Goal: Check status

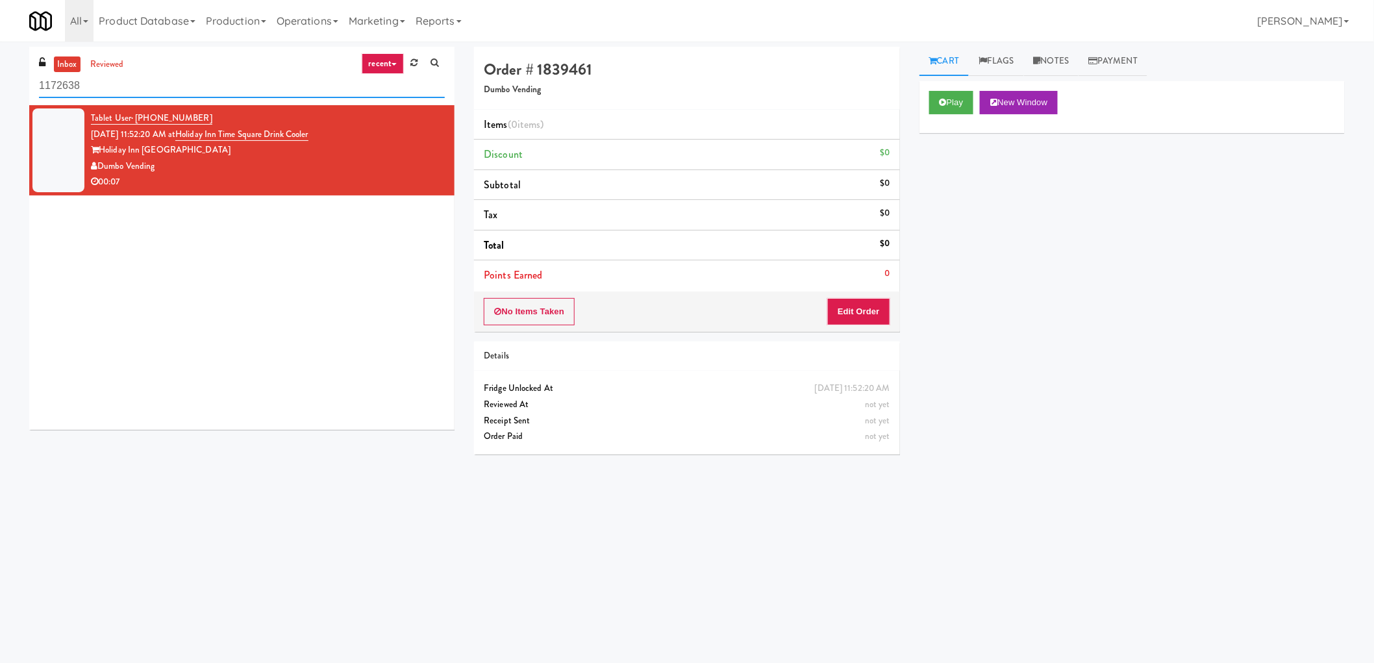
click at [109, 93] on input "1172638" at bounding box center [242, 86] width 406 height 24
click at [106, 56] on link "reviewed" at bounding box center [107, 64] width 40 height 16
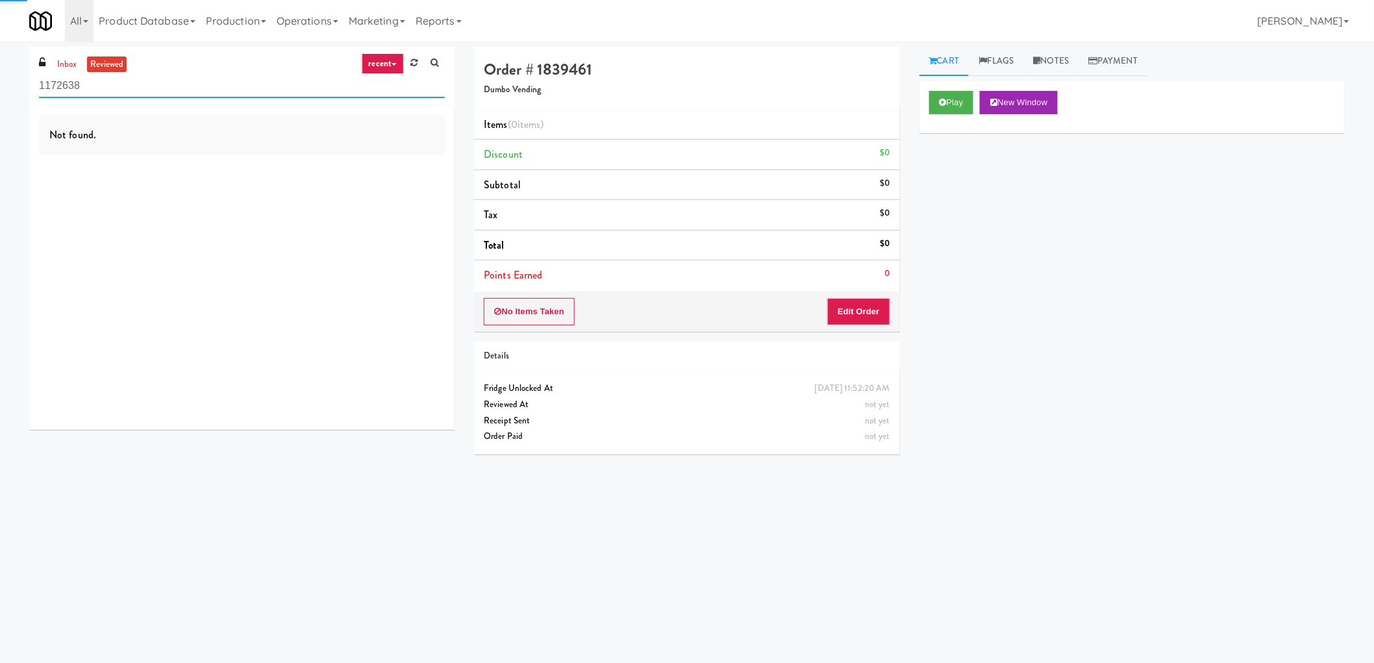
click at [94, 88] on input "1172638" at bounding box center [242, 86] width 406 height 24
paste input "Holiday Inn Time Square Drink Cooler"
type input "Holiday Inn Time Square Drink Cooler"
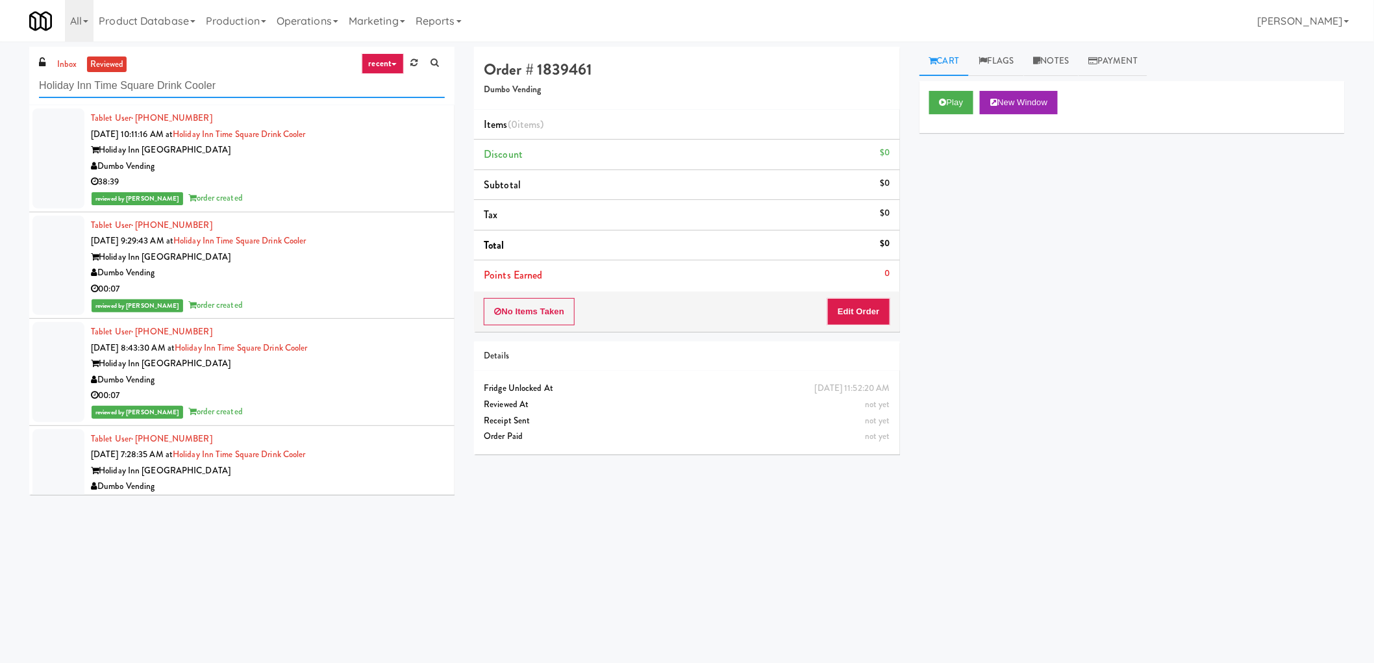
click at [173, 93] on input "Holiday Inn Time Square Drink Cooler" at bounding box center [242, 86] width 406 height 24
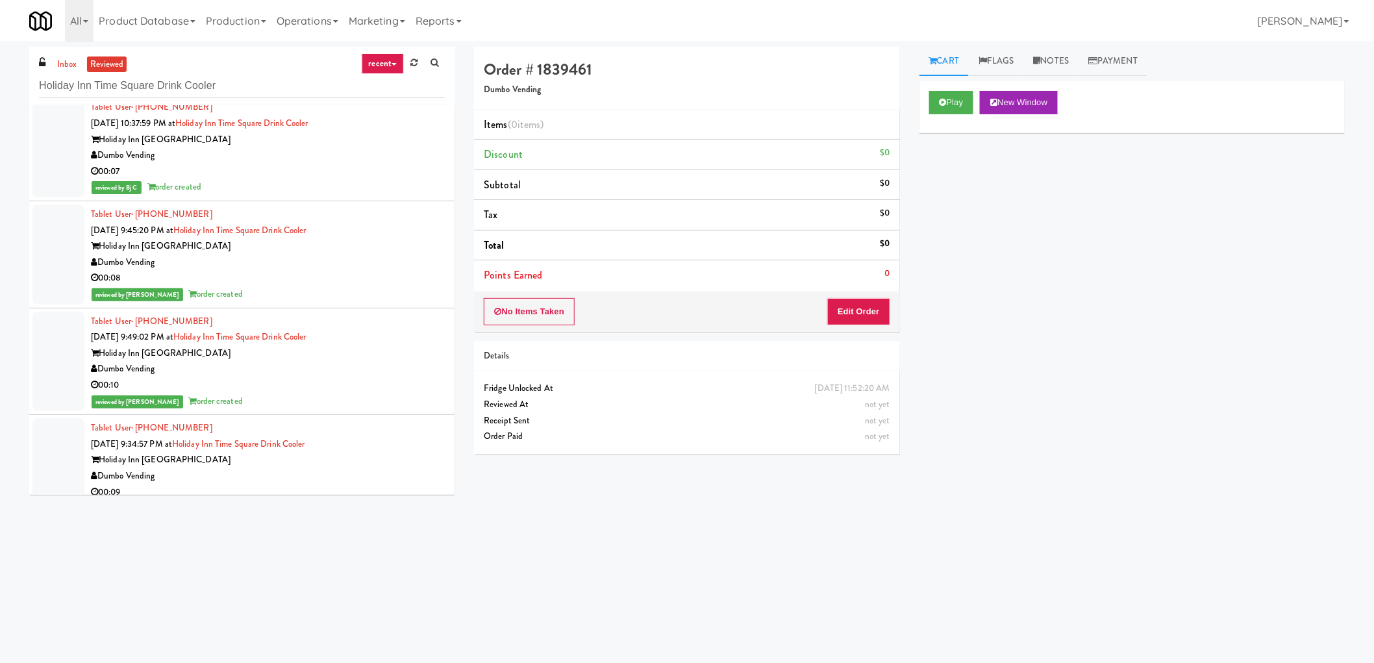
scroll to position [793, 0]
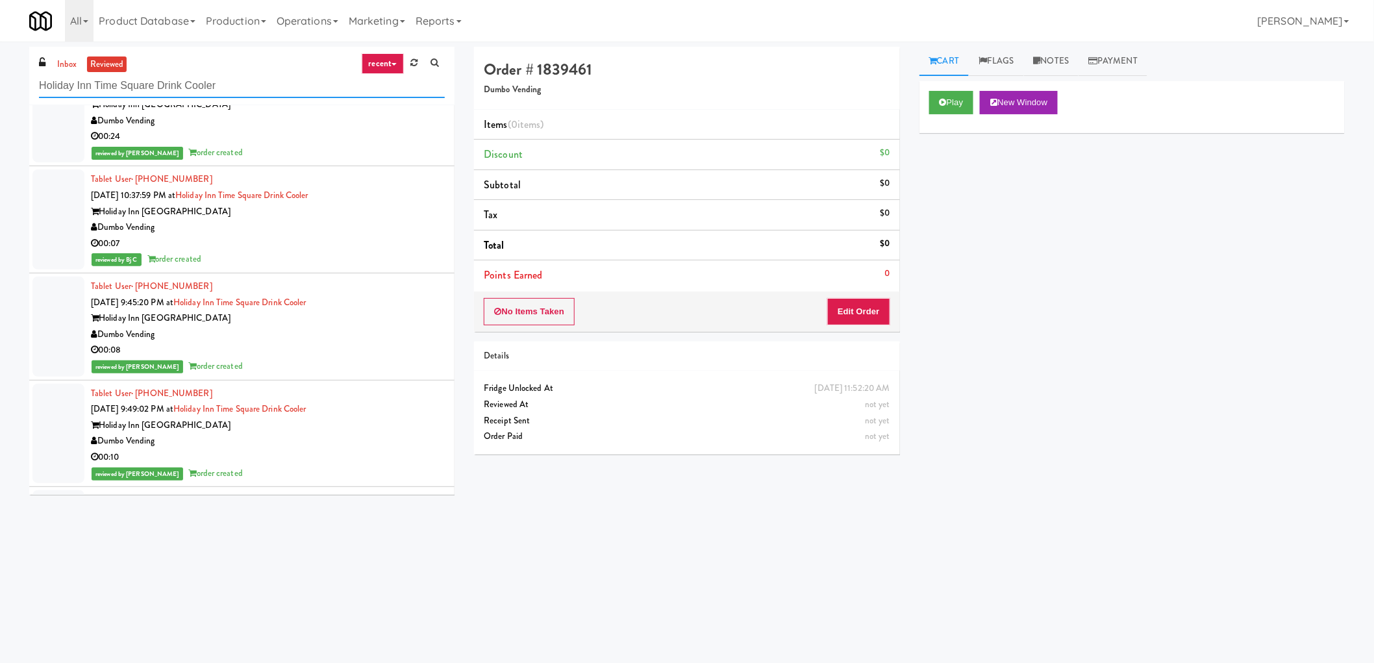
click at [219, 86] on input "Holiday Inn Time Square Drink Cooler" at bounding box center [242, 86] width 406 height 24
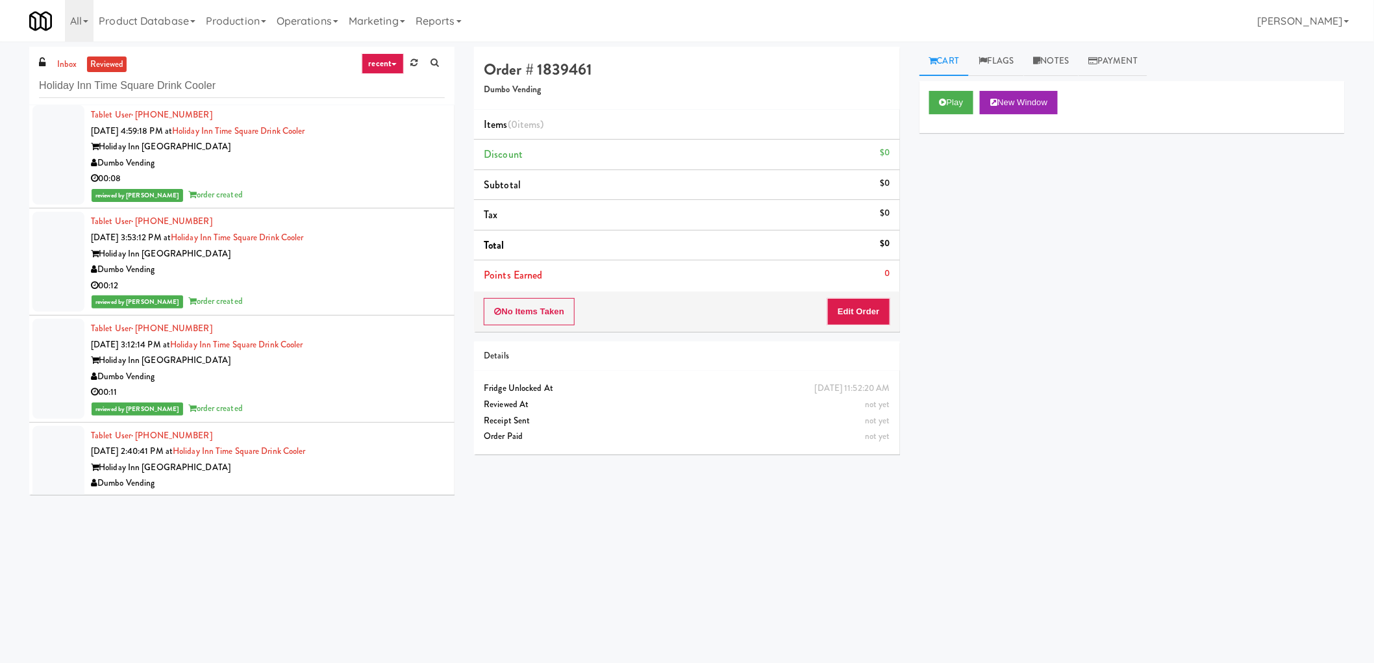
scroll to position [2597, 0]
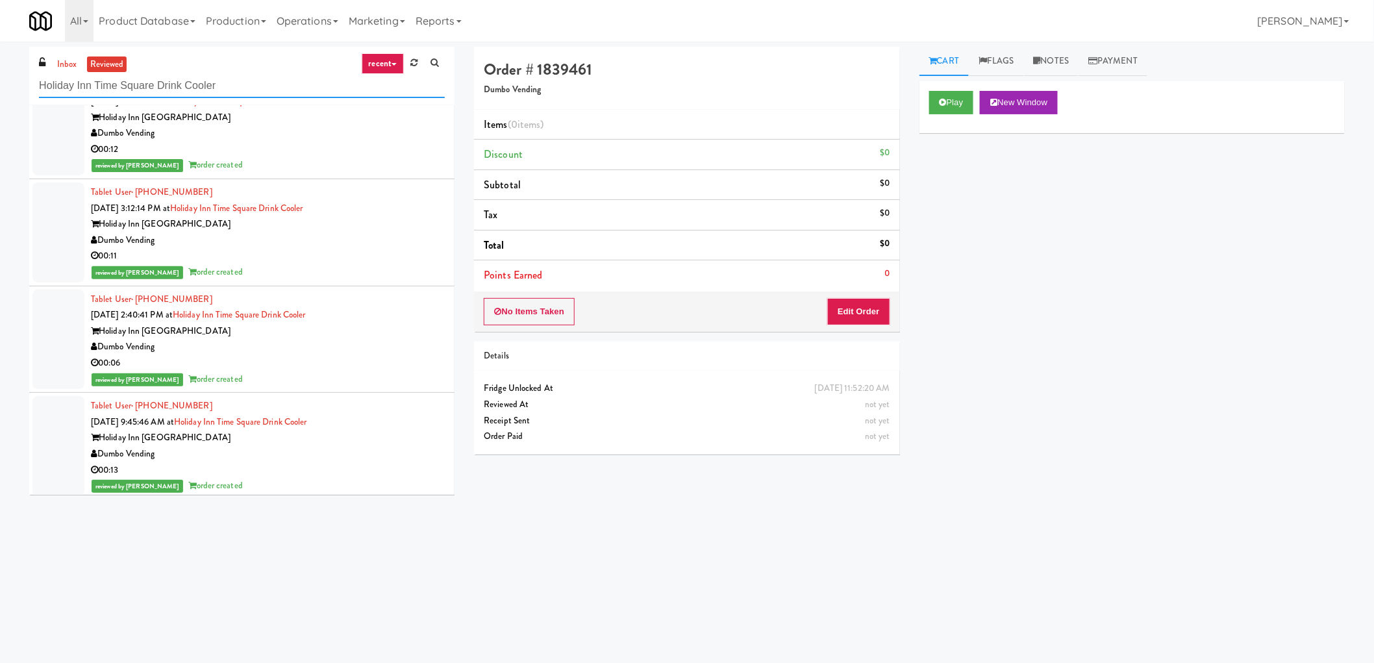
click at [227, 88] on input "Holiday Inn Time Square Drink Cooler" at bounding box center [242, 86] width 406 height 24
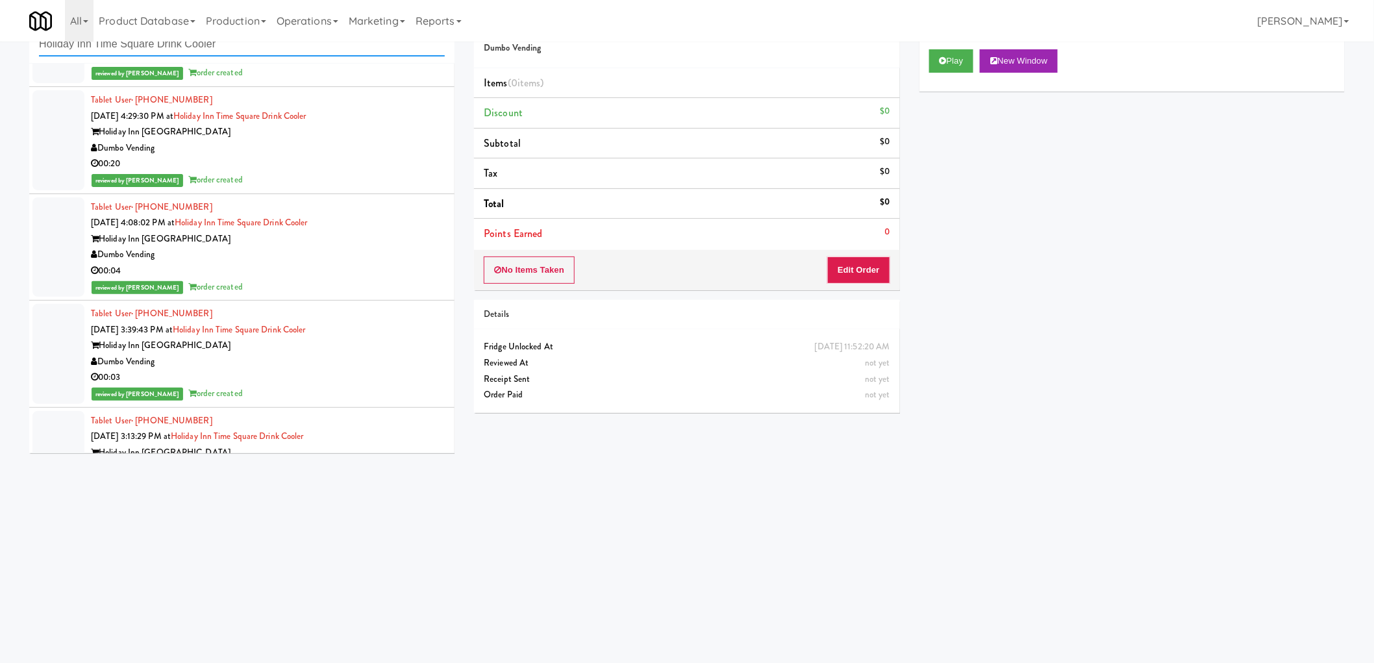
scroll to position [6951, 0]
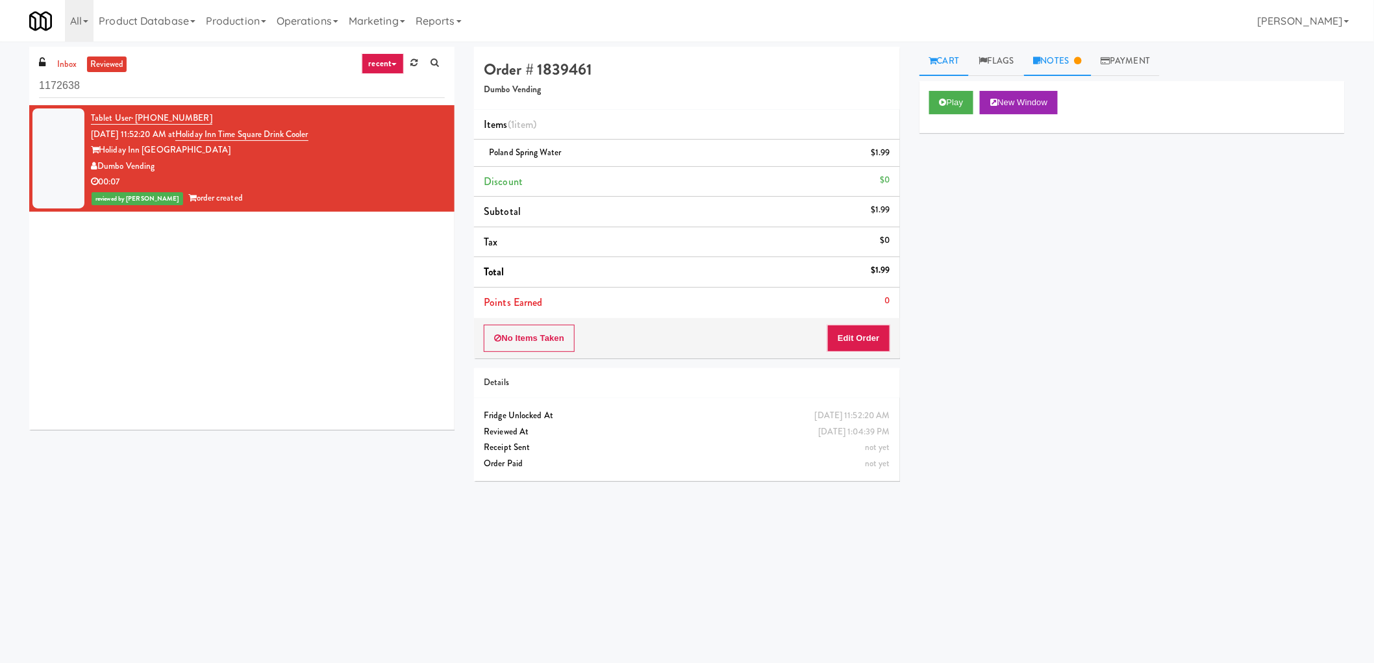
click at [1056, 57] on link "Notes" at bounding box center [1058, 61] width 68 height 29
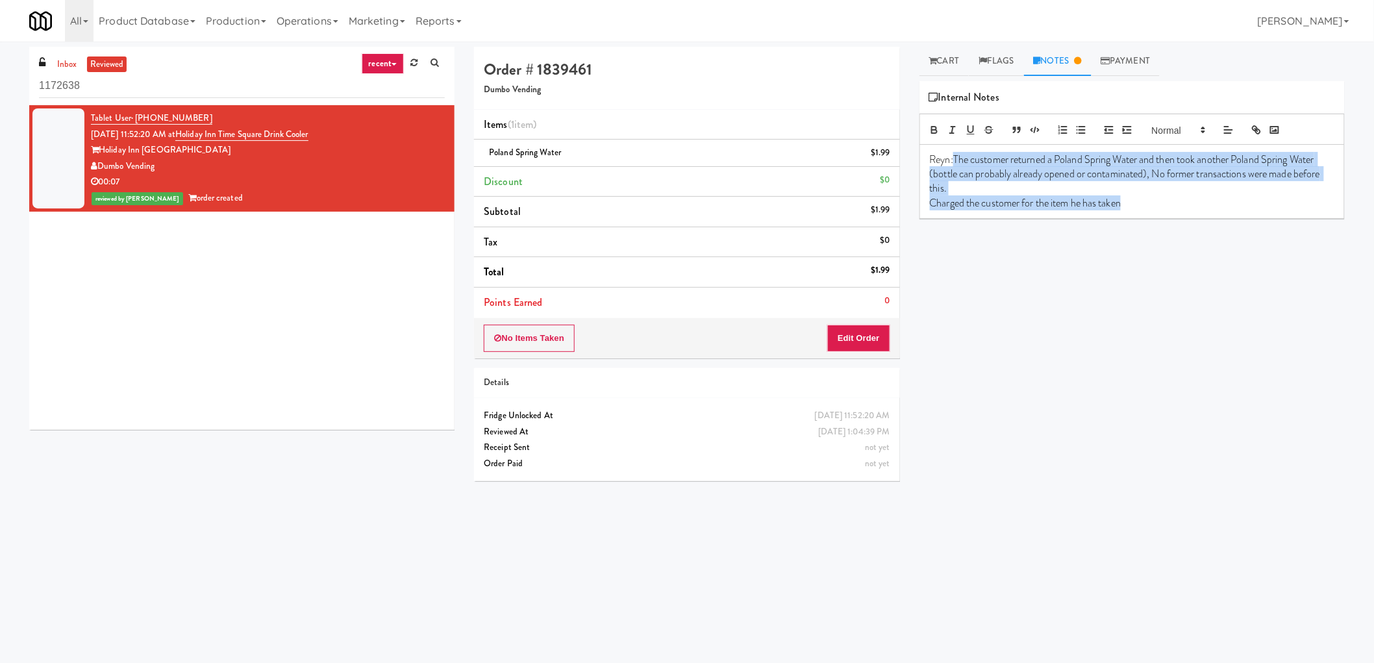
drag, startPoint x: 1139, startPoint y: 199, endPoint x: 955, endPoint y: 146, distance: 191.3
click at [955, 146] on div "Reyn:The customer returned a Poland Spring Water and then took another Poland S…" at bounding box center [1132, 182] width 424 height 74
copy div "The customer returned a Poland Spring Water and then took another Poland Spring…"
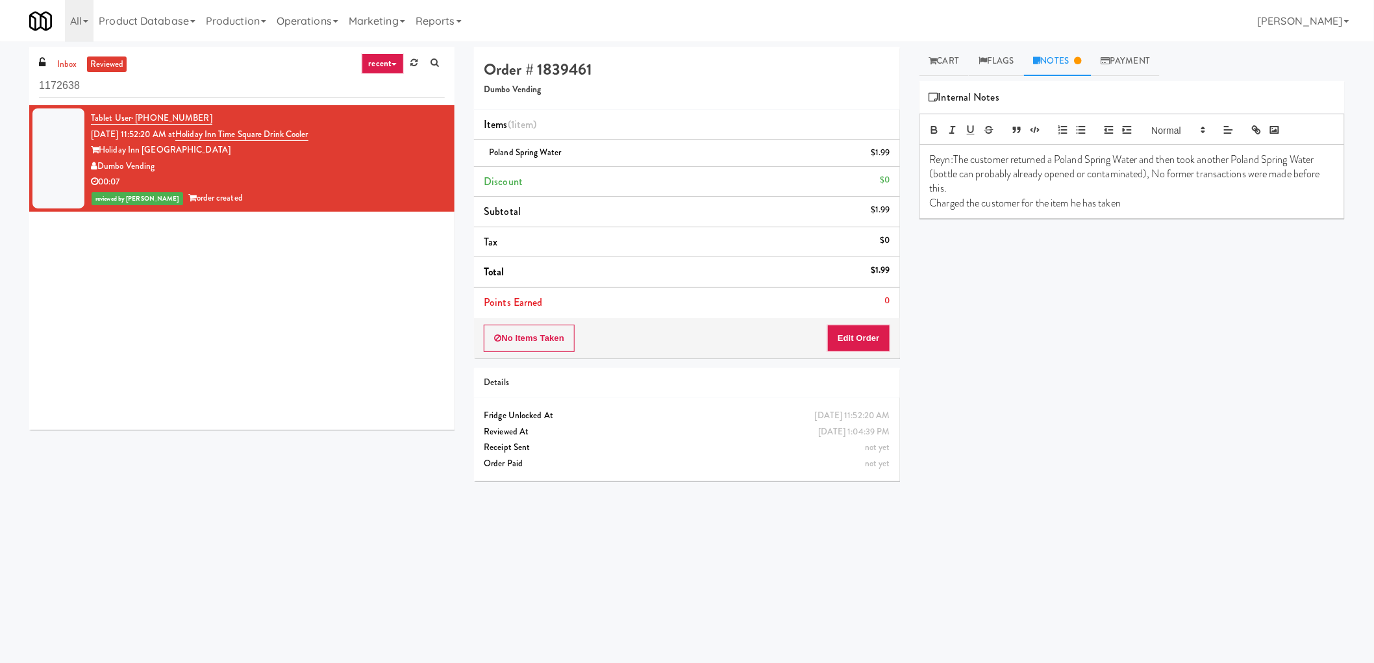
click at [639, 564] on div "Order # 1839461 Dumbo Vending Items (1 item ) Poland Spring Water $1.99 Discoun…" at bounding box center [909, 307] width 890 height 521
click at [427, 517] on div "inbox reviewed recent all unclear take inventory issue suspicious failed recent…" at bounding box center [686, 307] width 1335 height 521
